Goal: Find contact information: Find contact information

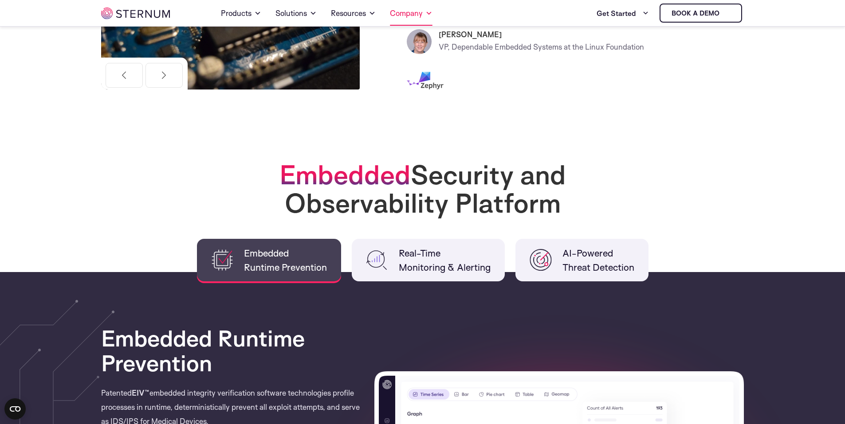
scroll to position [394, 0]
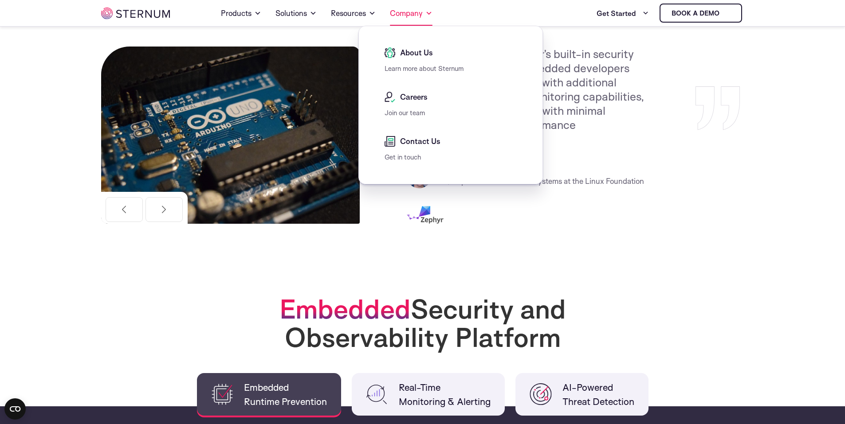
click at [425, 12] on span at bounding box center [428, 13] width 7 height 11
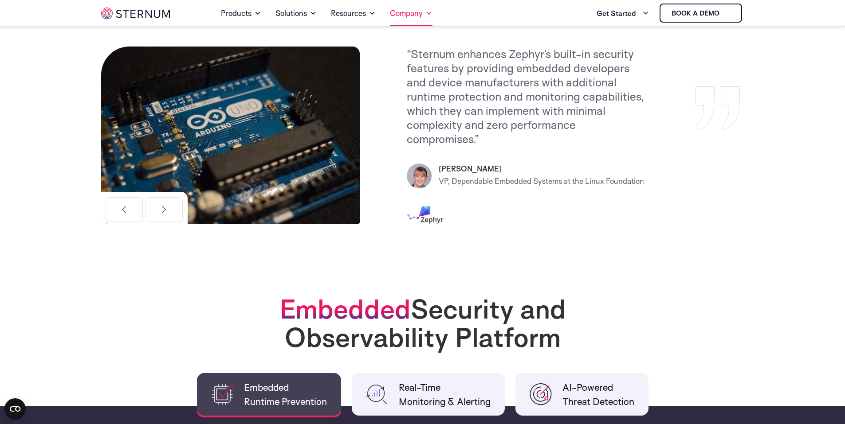
click at [425, 12] on span at bounding box center [428, 13] width 7 height 11
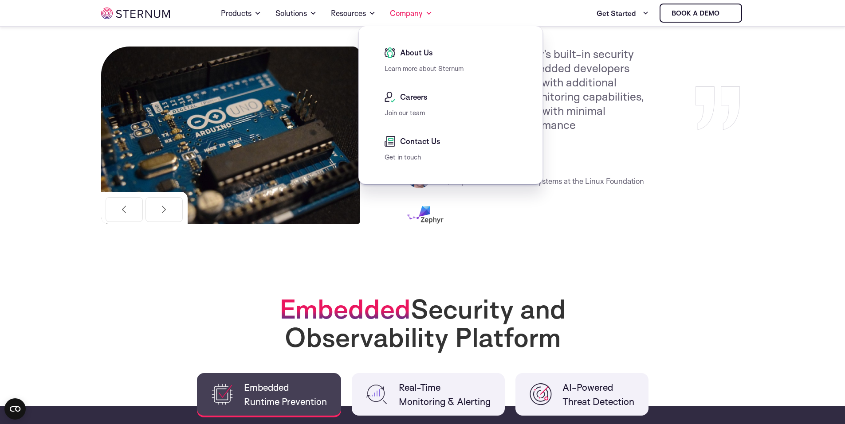
click at [413, 55] on span "About Us" at bounding box center [415, 52] width 35 height 11
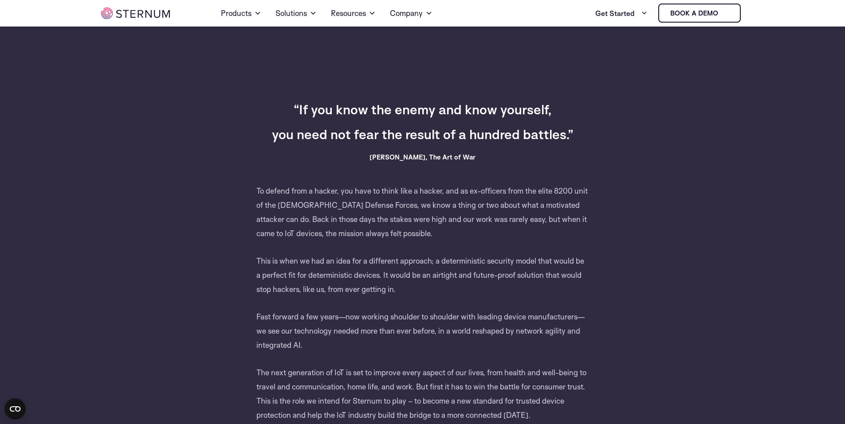
scroll to position [395, 0]
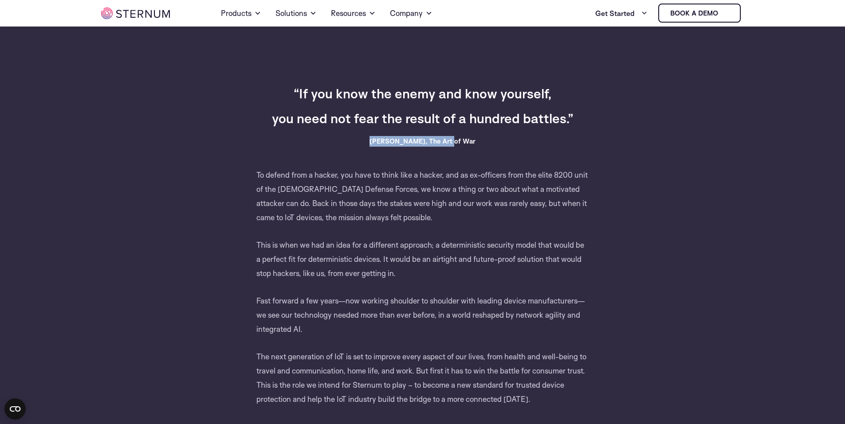
drag, startPoint x: 471, startPoint y: 139, endPoint x: 363, endPoint y: 137, distance: 107.8
click at [363, 137] on h6 "Sun Tzu, The Art of War" at bounding box center [423, 141] width 344 height 11
copy h6 "Sun Tzu, The Art of War"
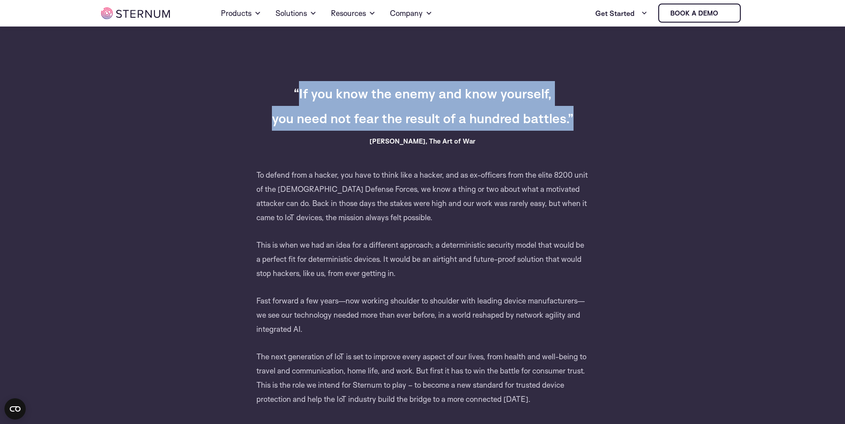
drag, startPoint x: 560, startPoint y: 117, endPoint x: 299, endPoint y: 83, distance: 262.5
click at [299, 83] on h3 "“If you know the enemy and know yourself, you need not fear the result of a hun…" at bounding box center [423, 106] width 344 height 50
drag, startPoint x: 469, startPoint y: 141, endPoint x: 296, endPoint y: 92, distance: 180.1
click at [296, 92] on div "Home About us Building a Bridge to a Connected Future “If you know the enemy an…" at bounding box center [422, 23] width 643 height 766
copy div "“If you know the enemy and know yourself, you need not fear the result of a hun…"
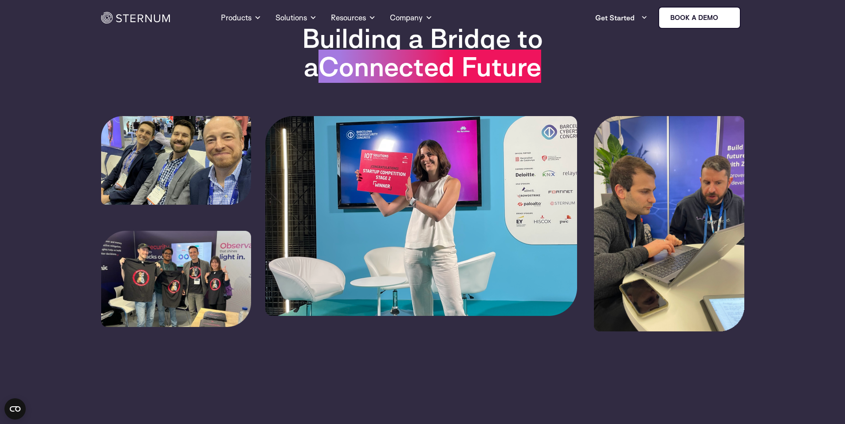
scroll to position [0, 0]
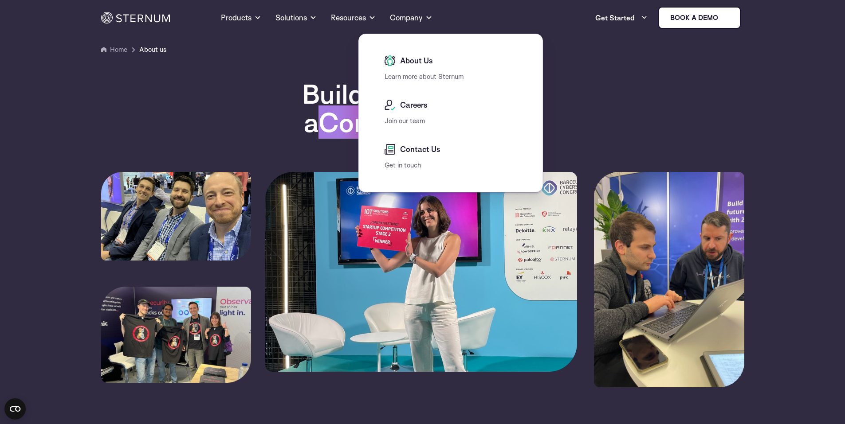
click at [427, 157] on div "Contact Us" at bounding box center [452, 152] width 137 height 16
click at [425, 149] on span "Contact Us" at bounding box center [419, 149] width 43 height 11
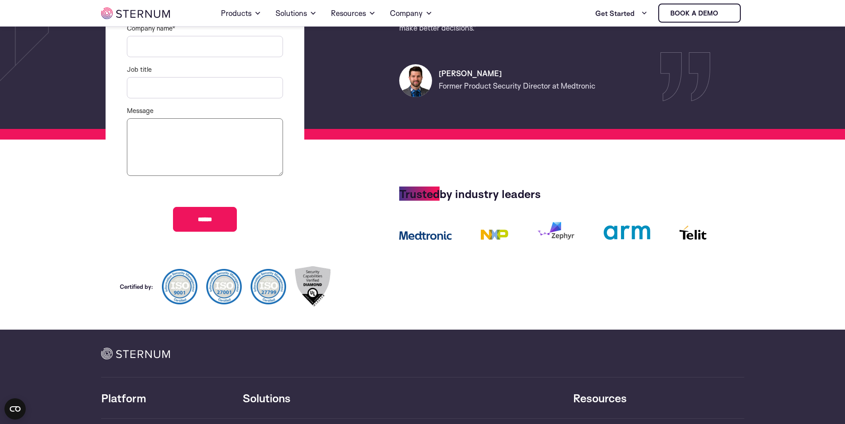
scroll to position [260, 0]
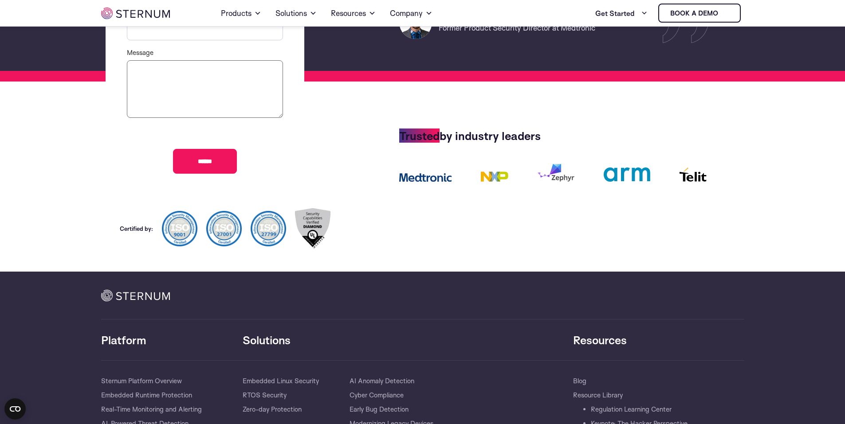
click at [443, 242] on div at bounding box center [567, 229] width 354 height 58
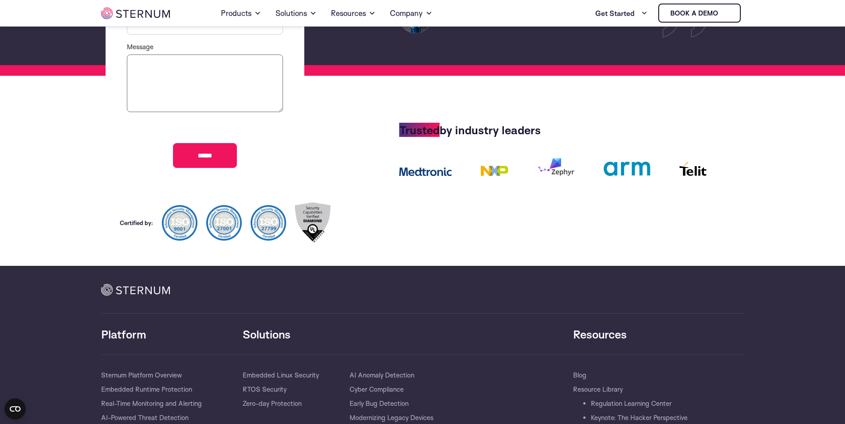
scroll to position [304, 0]
